Goal: Find specific page/section: Find specific page/section

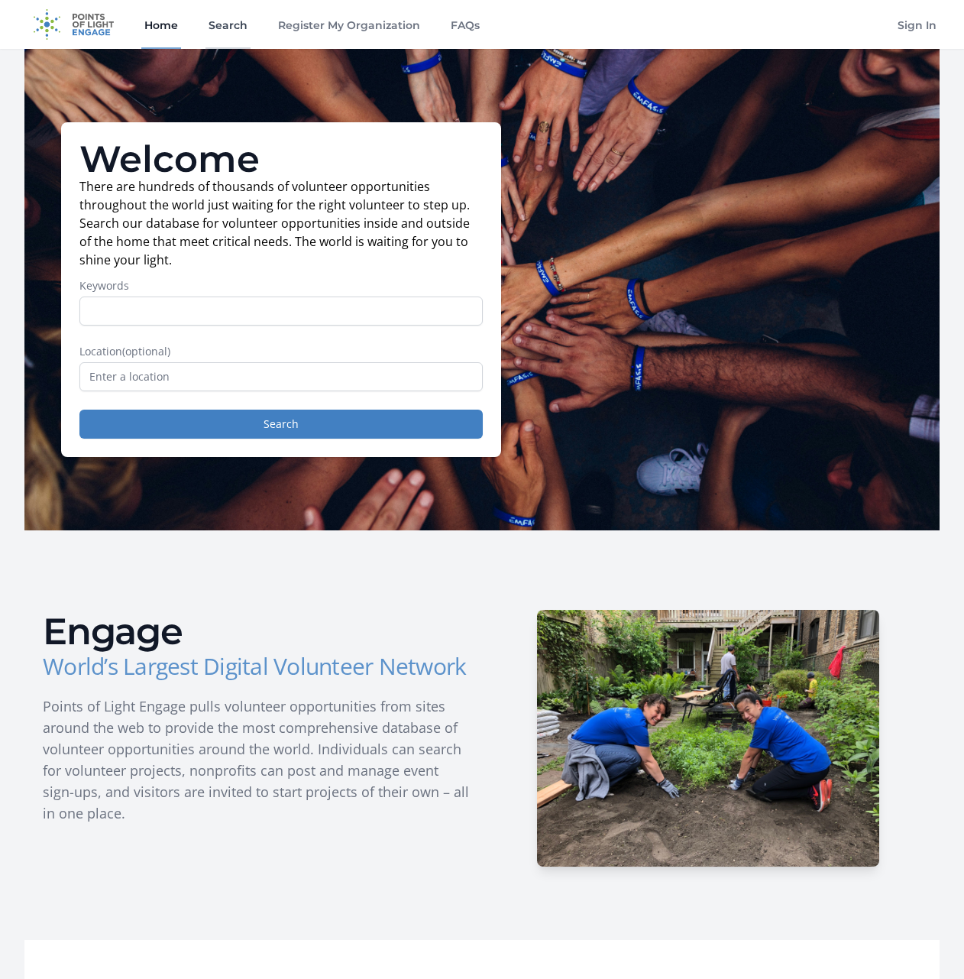
click at [235, 38] on link "Search" at bounding box center [228, 24] width 45 height 49
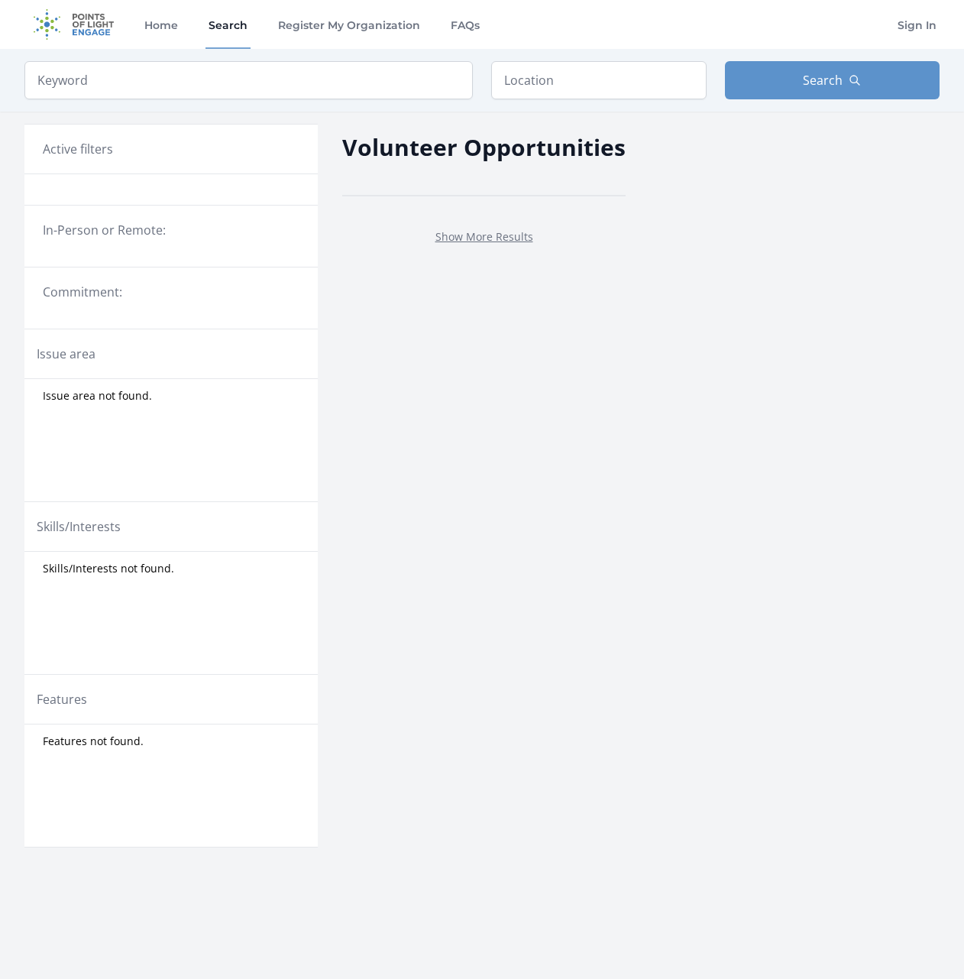
click at [181, 260] on div "In-Person or Remote:" at bounding box center [170, 237] width 293 height 62
click at [478, 240] on link "Show More Results" at bounding box center [485, 236] width 98 height 15
click at [538, 82] on input "text" at bounding box center [599, 80] width 216 height 38
click at [157, 155] on div "Active filters" at bounding box center [171, 149] width 257 height 18
click at [176, 23] on link "Home" at bounding box center [161, 24] width 40 height 49
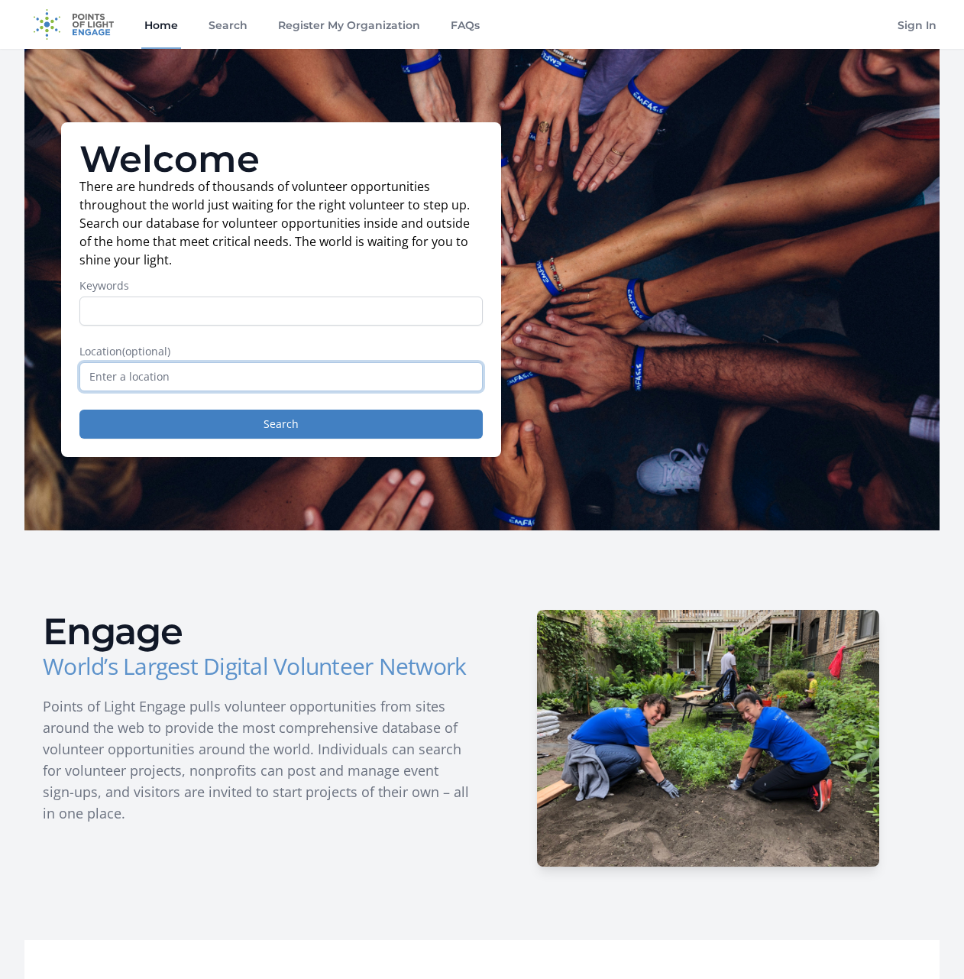
click at [213, 378] on input "text" at bounding box center [281, 376] width 404 height 29
click at [187, 371] on input "text" at bounding box center [281, 376] width 404 height 29
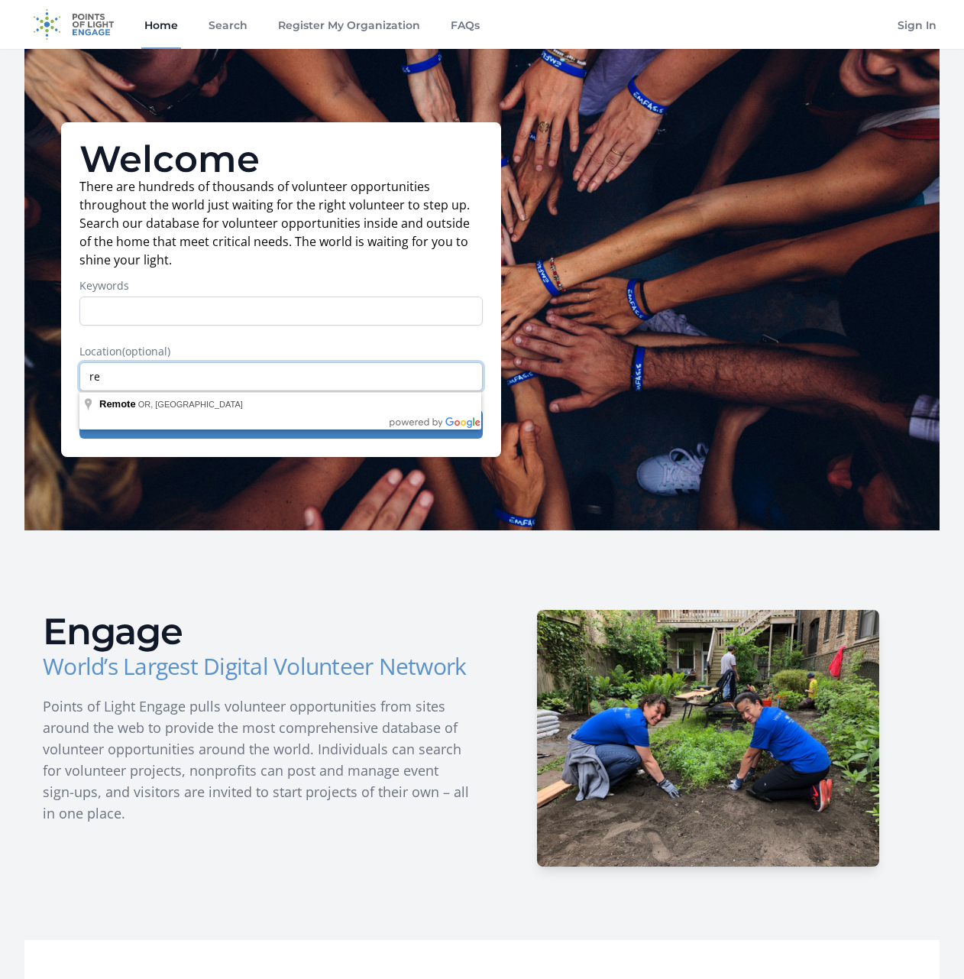
type input "r"
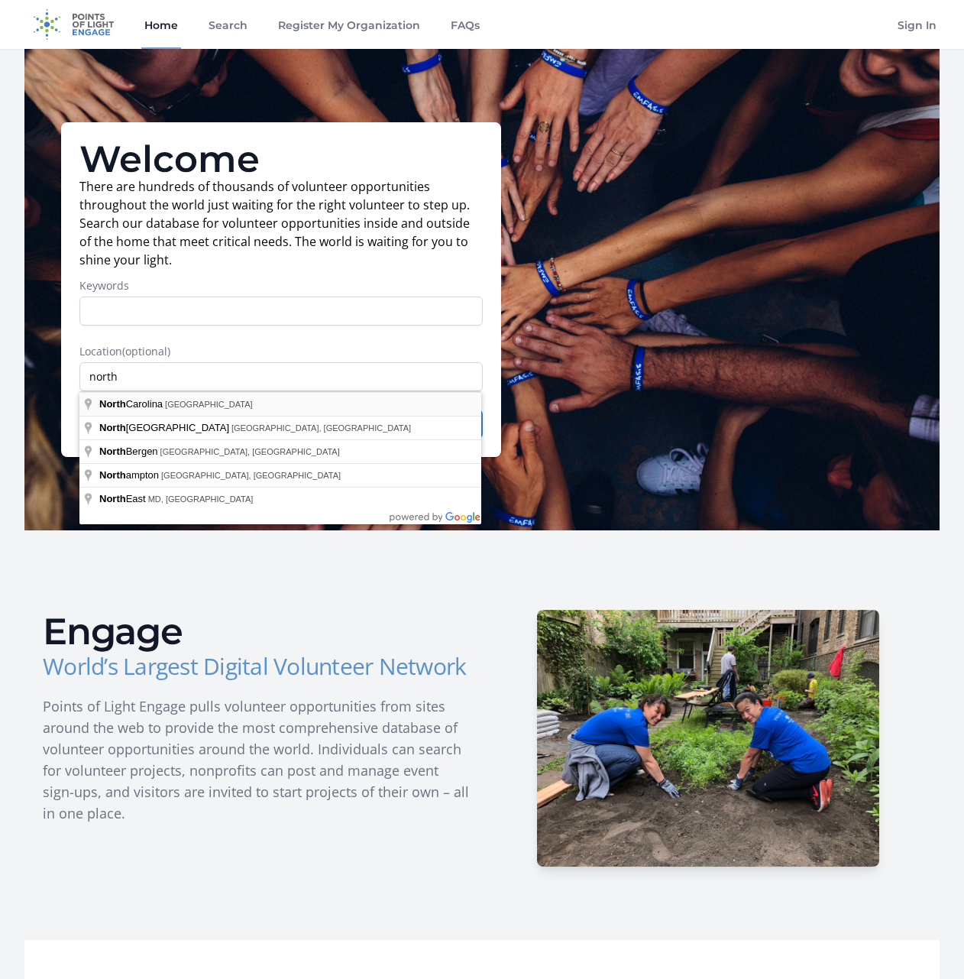
type input "[US_STATE], [GEOGRAPHIC_DATA]"
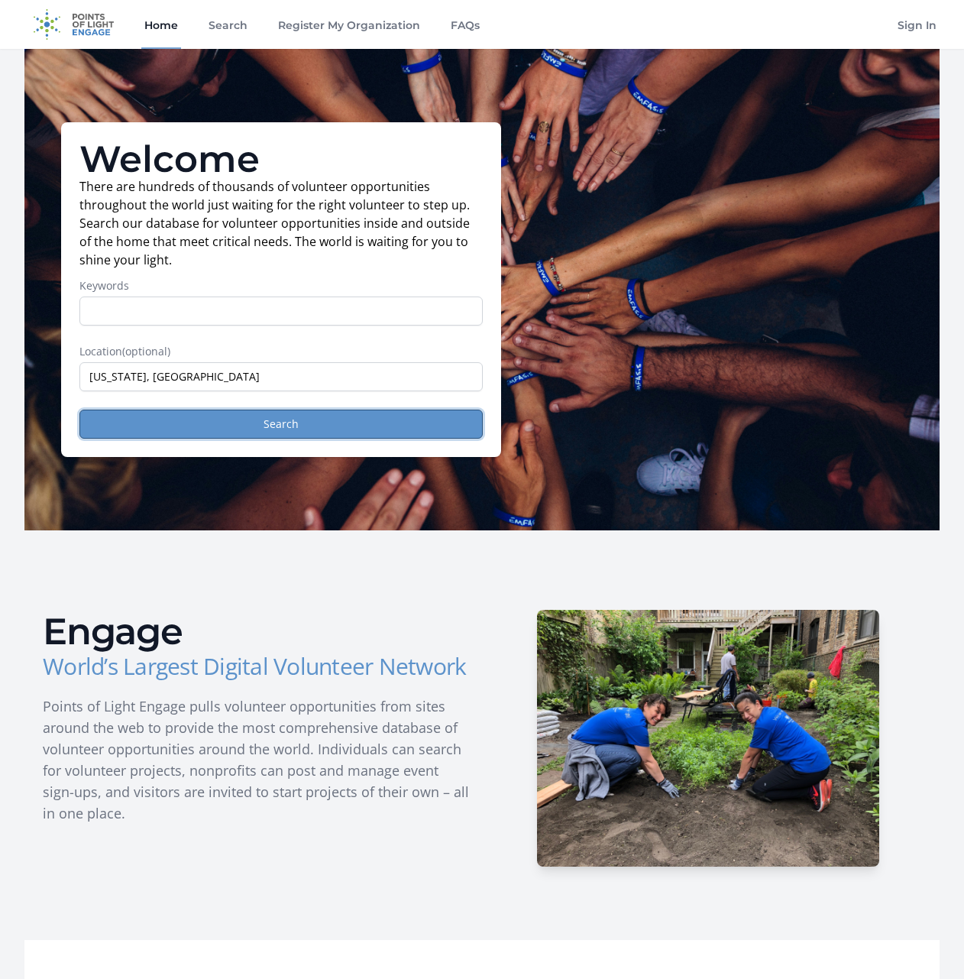
click at [253, 412] on button "Search" at bounding box center [281, 424] width 404 height 29
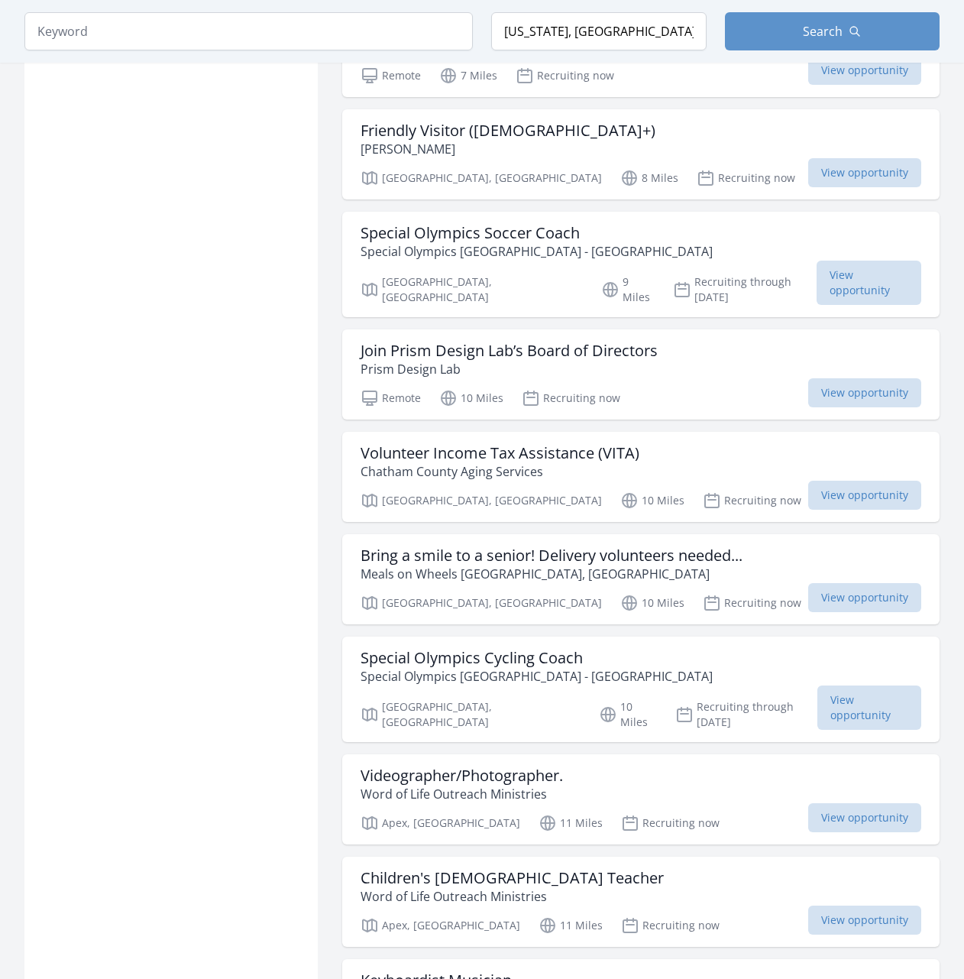
scroll to position [1223, 0]
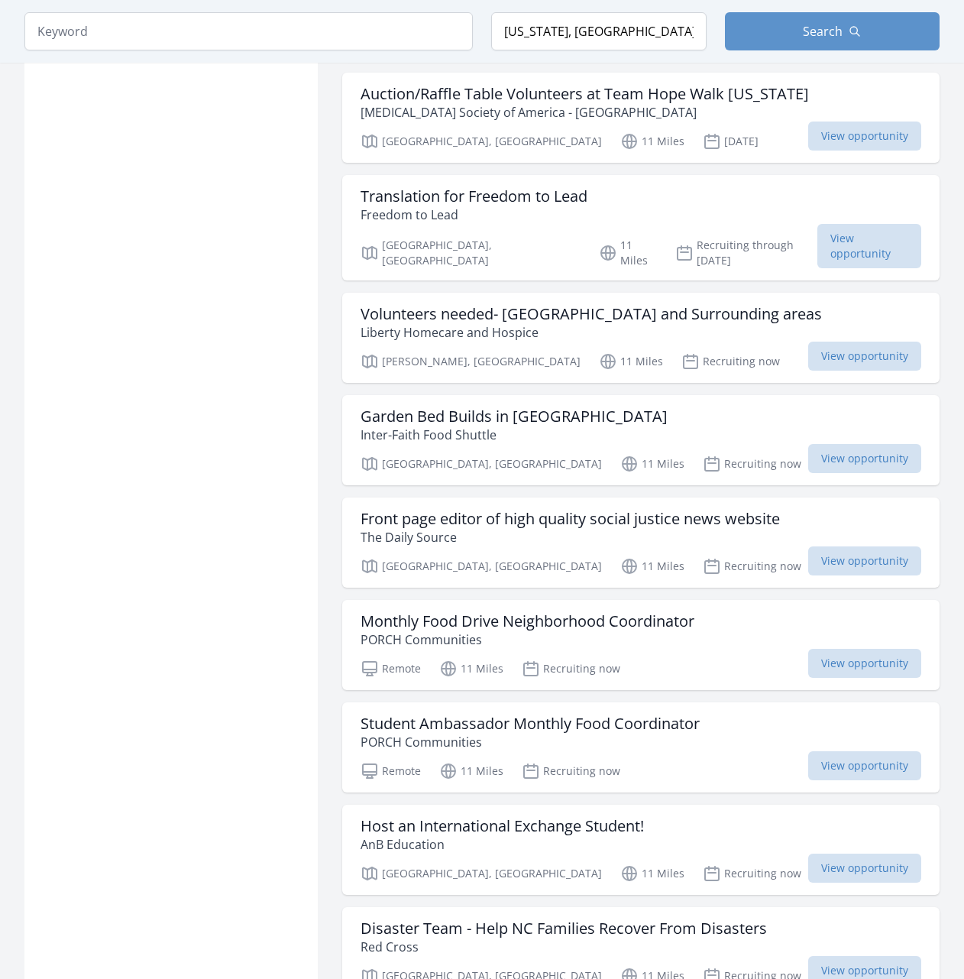
scroll to position [3515, 0]
